Goal: Task Accomplishment & Management: Manage account settings

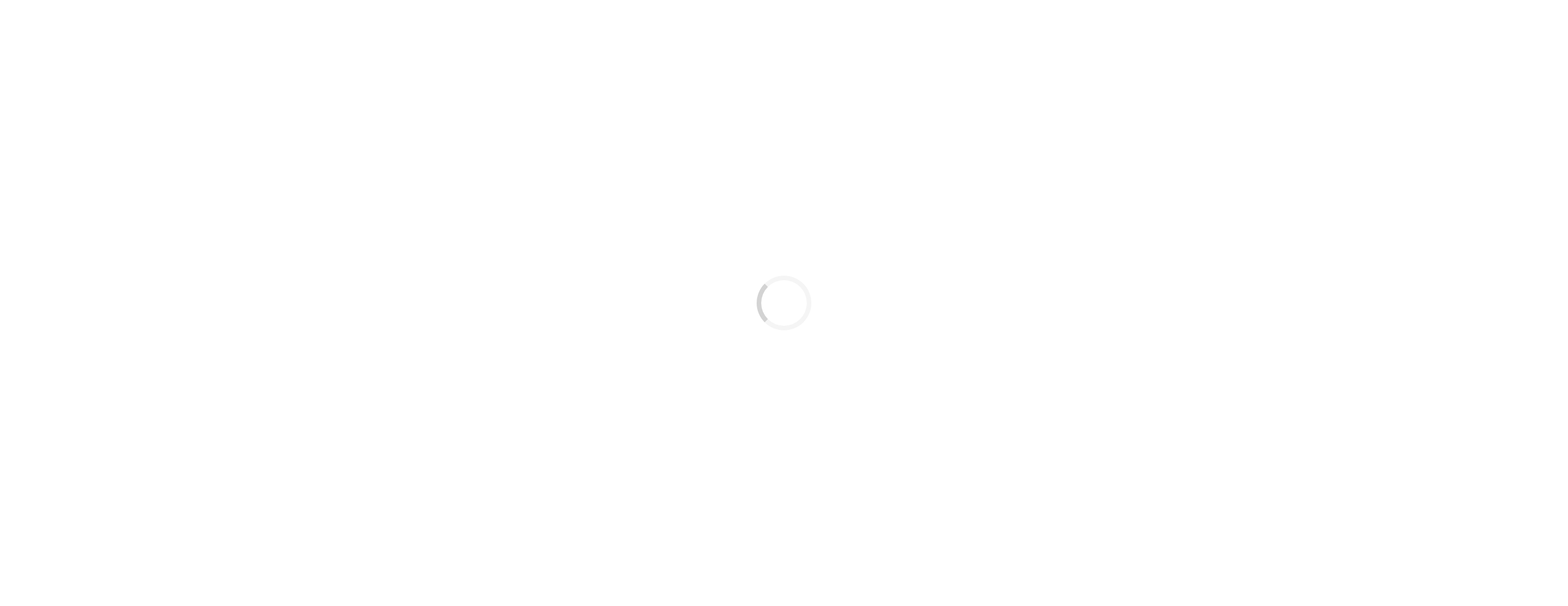
click at [228, 221] on div "Loading..." at bounding box center [784, 303] width 1568 height 606
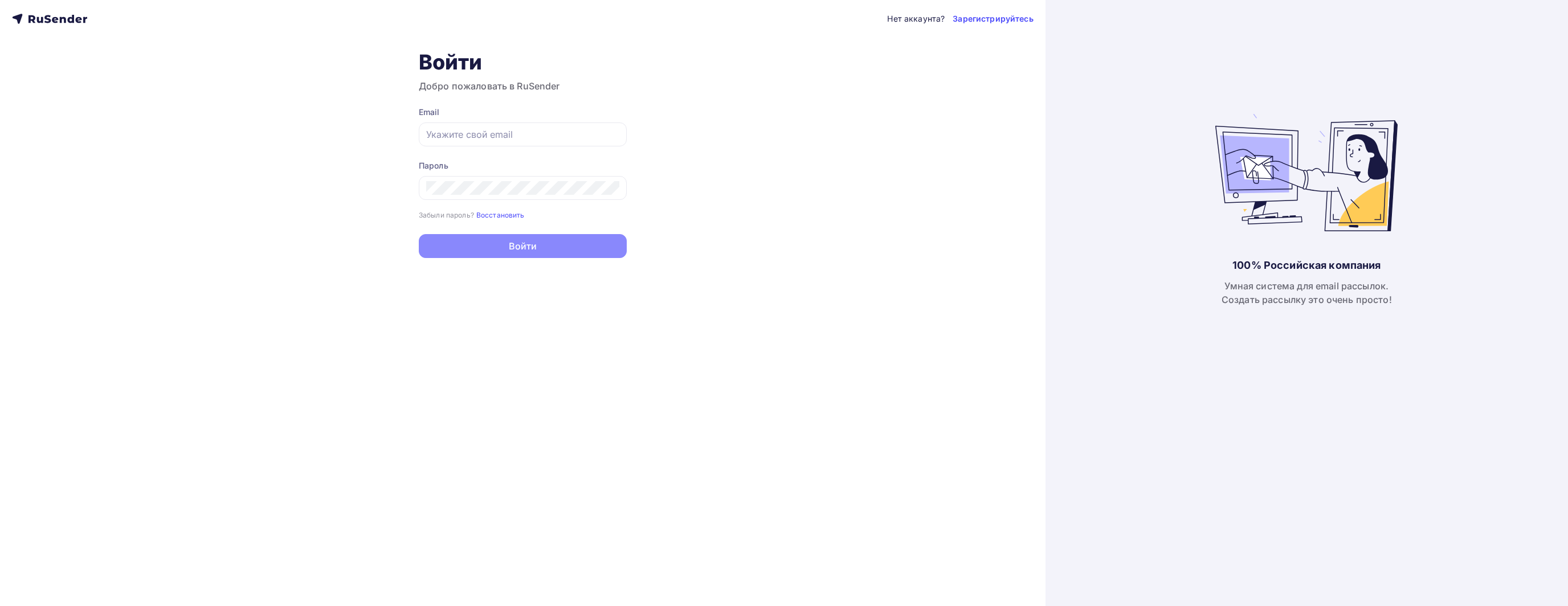
click at [1406, 422] on div "100% Российская компания Умная система для email рассылок. Создать рассылку это…" at bounding box center [1307, 303] width 523 height 606
click at [563, 134] on input "text" at bounding box center [523, 134] width 193 height 14
type input "[EMAIL_ADDRESS][DOMAIN_NAME]"
click at [419, 235] on button "Войти" at bounding box center [523, 247] width 208 height 24
click at [526, 233] on form "Email [EMAIL_ADDRESS][DOMAIN_NAME] Пароль Забыли пароль? Восстановить Забыли па…" at bounding box center [523, 183] width 208 height 153
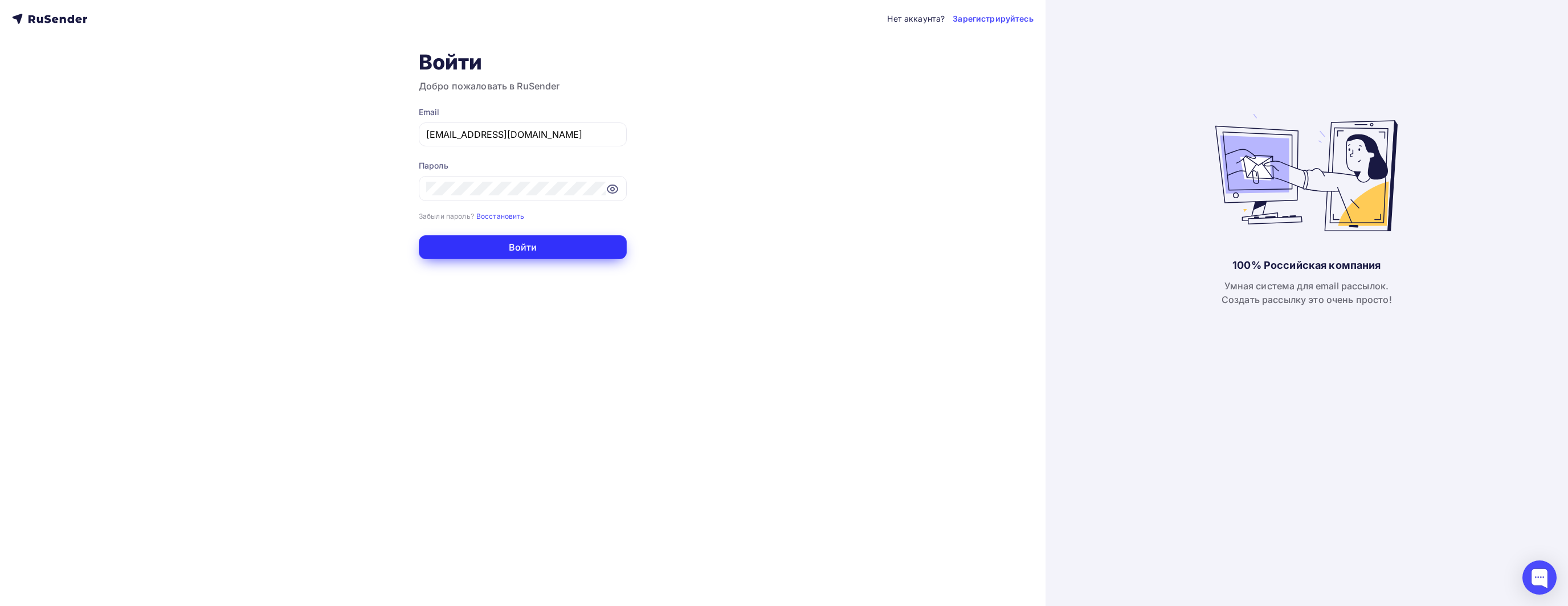
click at [534, 251] on button "Войти" at bounding box center [523, 247] width 208 height 24
click at [293, 304] on div "Нет аккаунта? Зарегистрируйтесь Войти Добро пожаловать в RuSender Email [EMAIL_…" at bounding box center [523, 303] width 1045 height 606
click at [554, 214] on div "Забыли пароль? Восстановить" at bounding box center [523, 216] width 208 height 12
click at [556, 250] on button "Войти" at bounding box center [523, 247] width 208 height 24
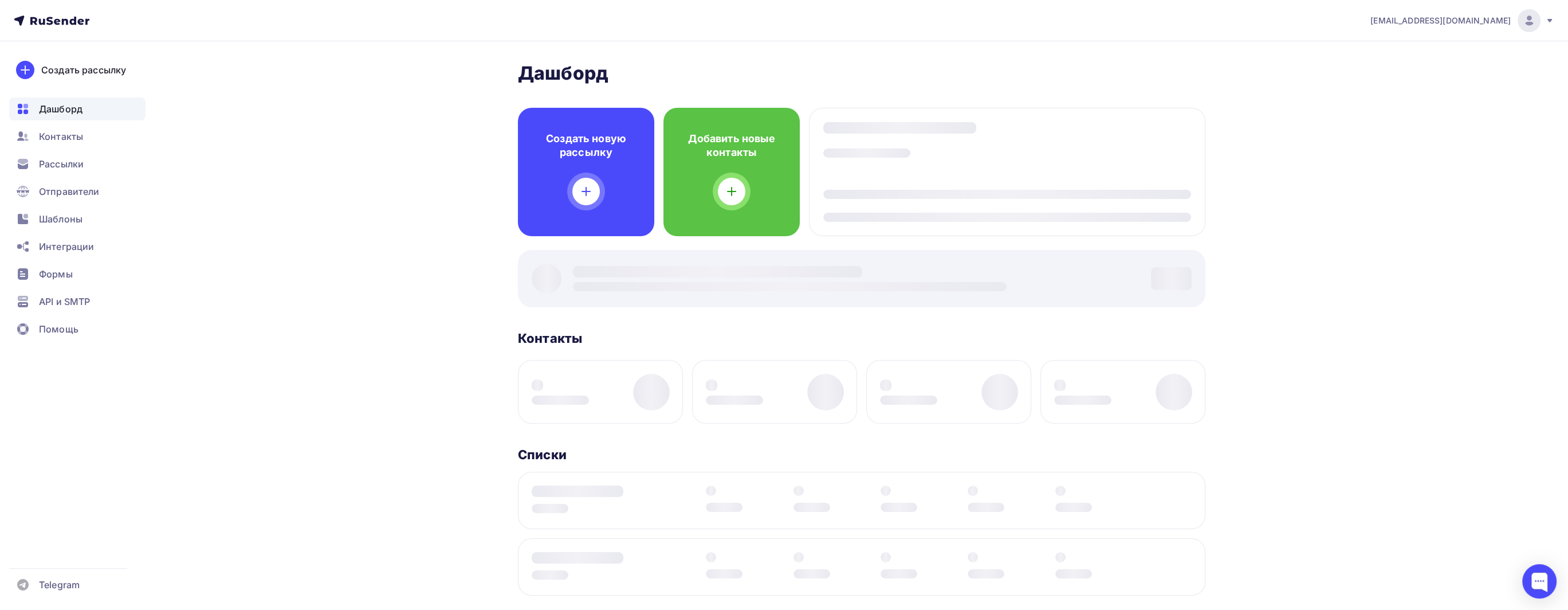
click at [423, 268] on div "[PERSON_NAME] Пару шагов, чтобы начать работу! Закрыть Выполните эти шаги, чтоб…" at bounding box center [784, 480] width 939 height 877
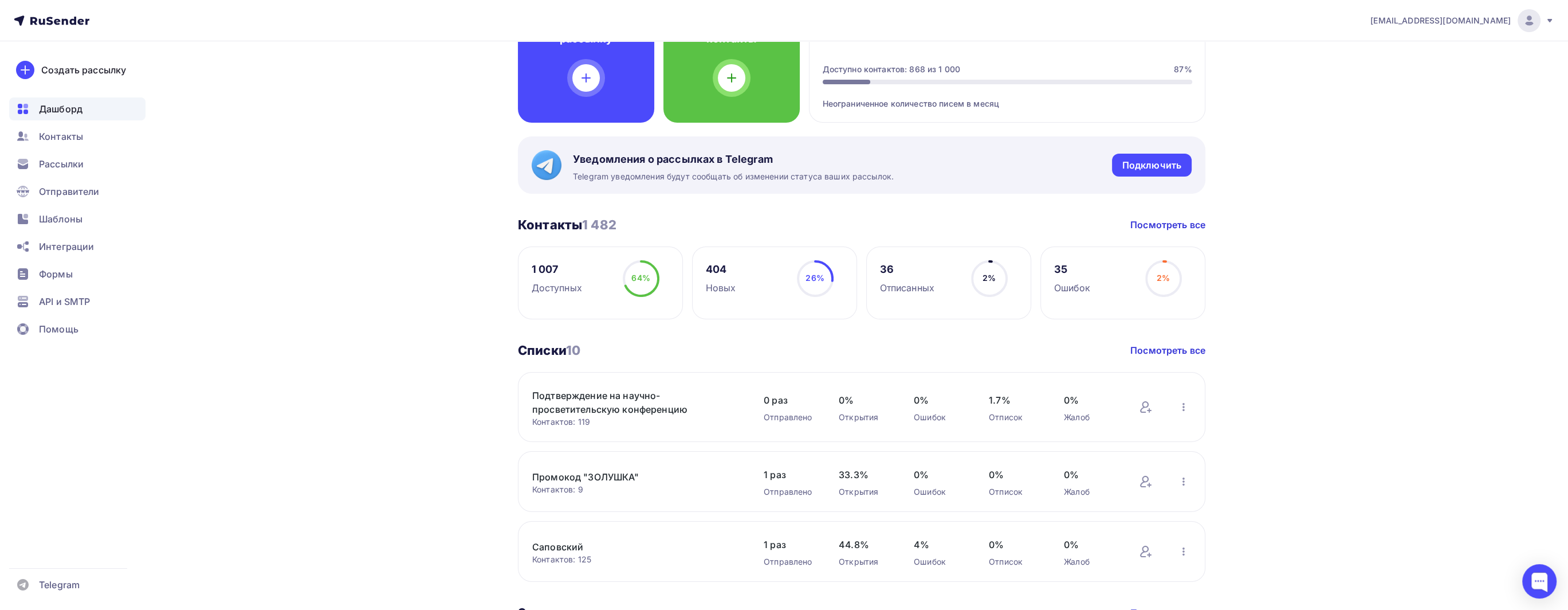
scroll to position [115, 0]
click at [59, 167] on span "Рассылки" at bounding box center [62, 163] width 45 height 14
click at [83, 167] on span "Рассылки" at bounding box center [62, 163] width 45 height 14
